Goal: Find specific page/section: Find specific page/section

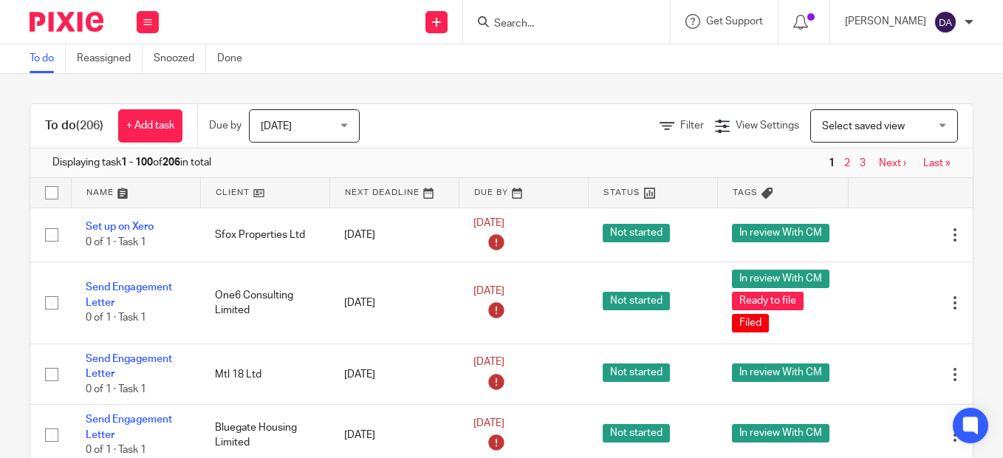
click at [560, 32] on div at bounding box center [566, 22] width 207 height 44
click at [521, 21] on input "Search" at bounding box center [559, 24] width 133 height 13
type input "allbury"
click at [602, 62] on link at bounding box center [581, 58] width 183 height 22
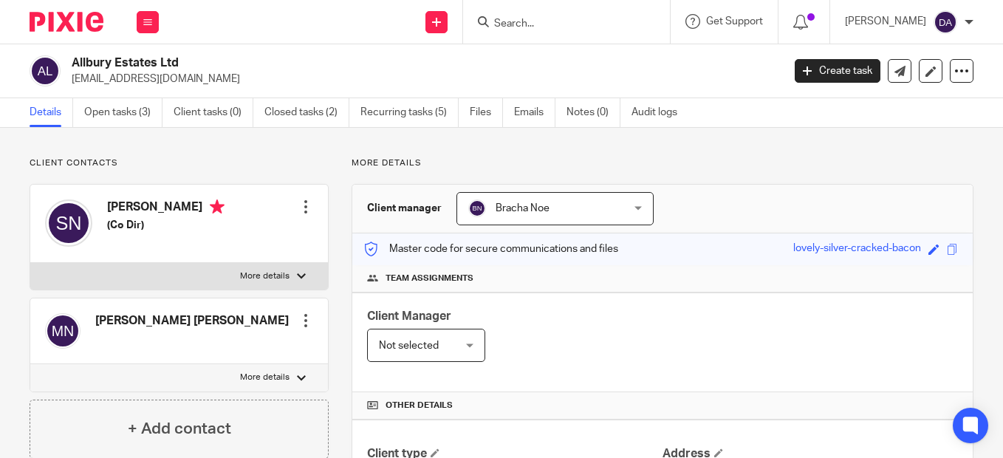
click at [522, 23] on input "Search" at bounding box center [559, 24] width 133 height 13
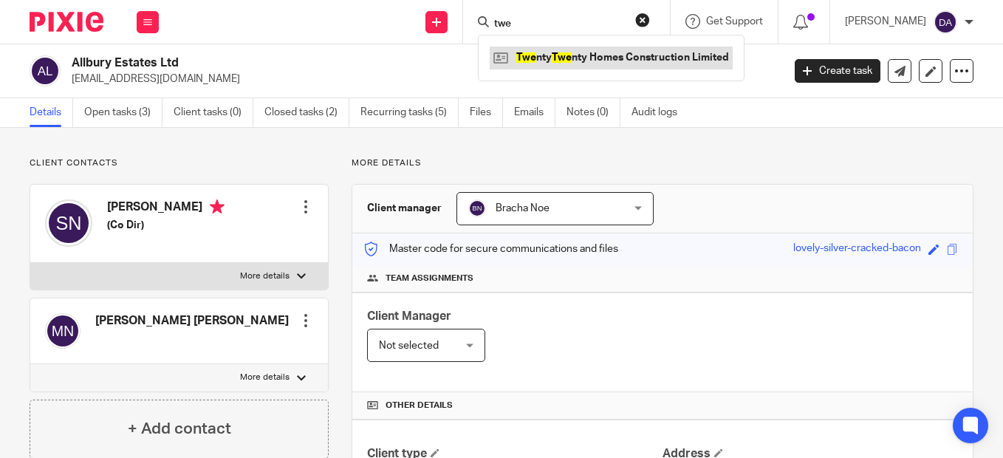
type input "twe"
click at [589, 64] on link at bounding box center [611, 58] width 243 height 22
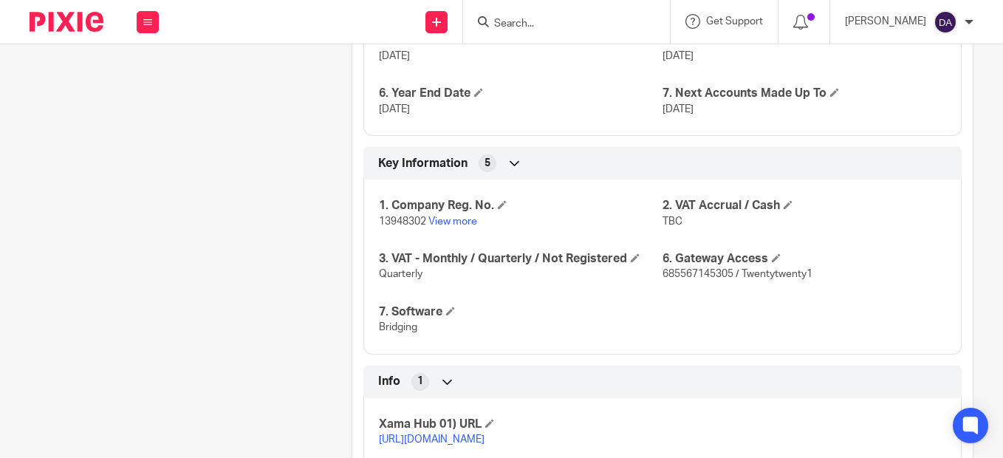
scroll to position [1108, 0]
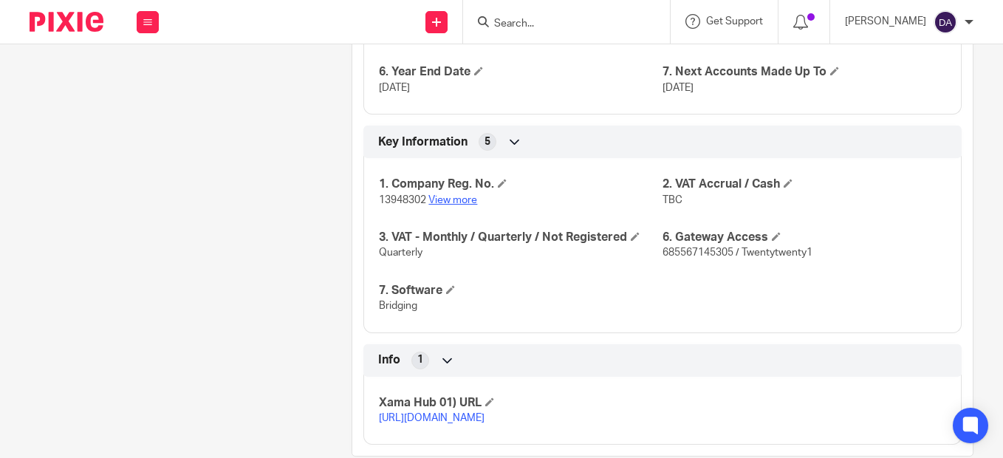
click at [459, 196] on link "View more" at bounding box center [452, 200] width 49 height 10
